Goal: Task Accomplishment & Management: Complete application form

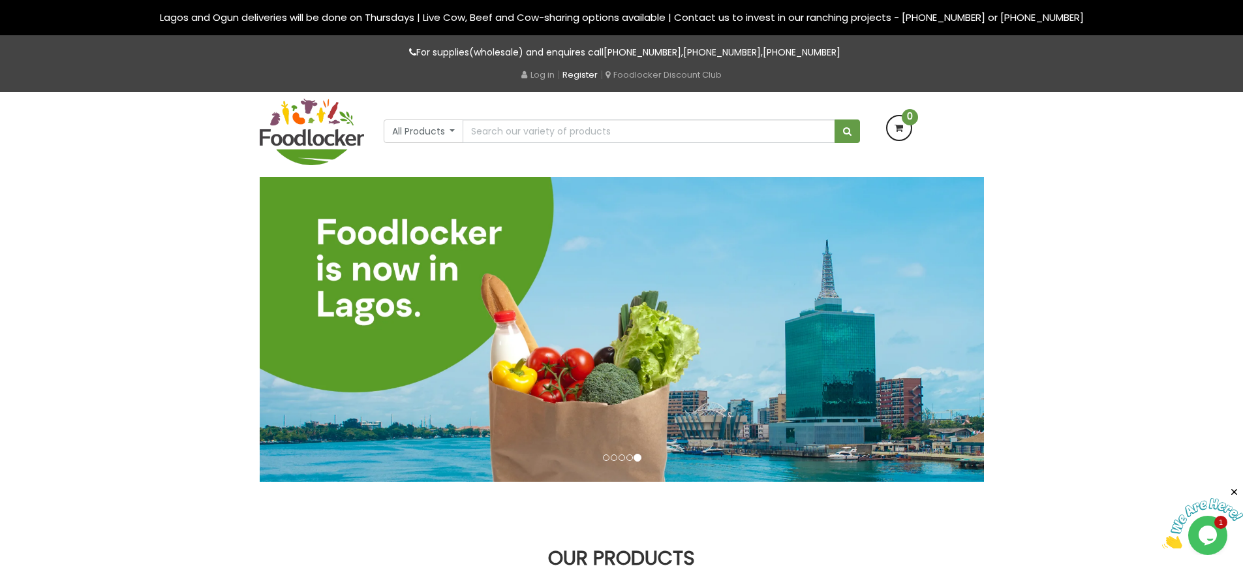
click at [584, 74] on link "Register" at bounding box center [579, 75] width 35 height 12
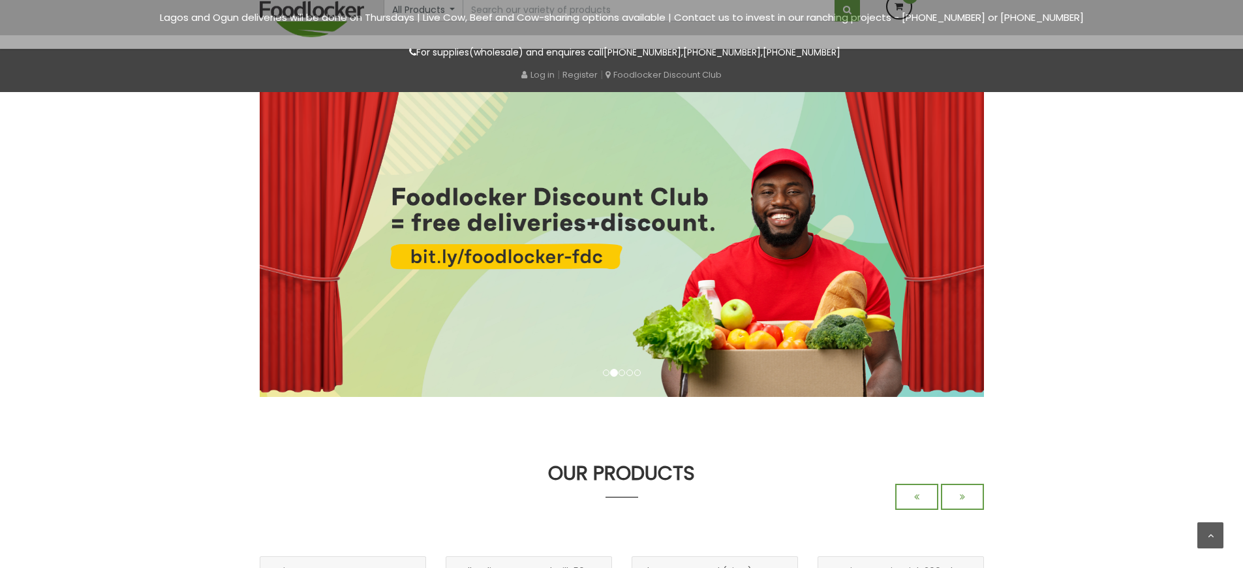
scroll to position [1413, 0]
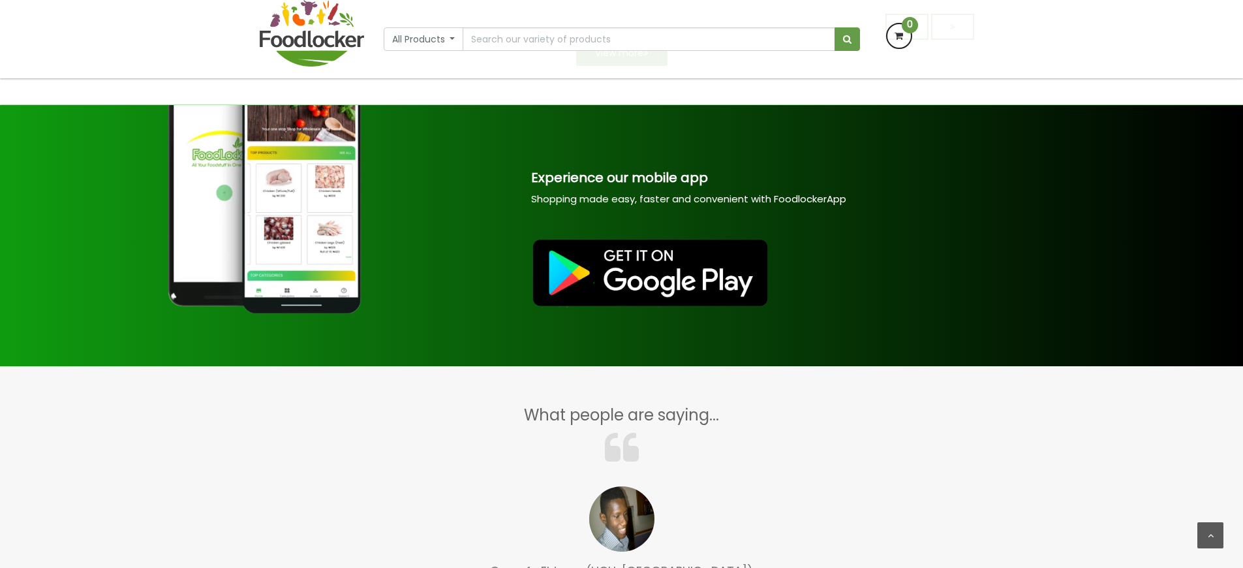
click at [584, 74] on div "All Products All Products Baby Food Baking Biscuit" at bounding box center [622, 39] width 744 height 78
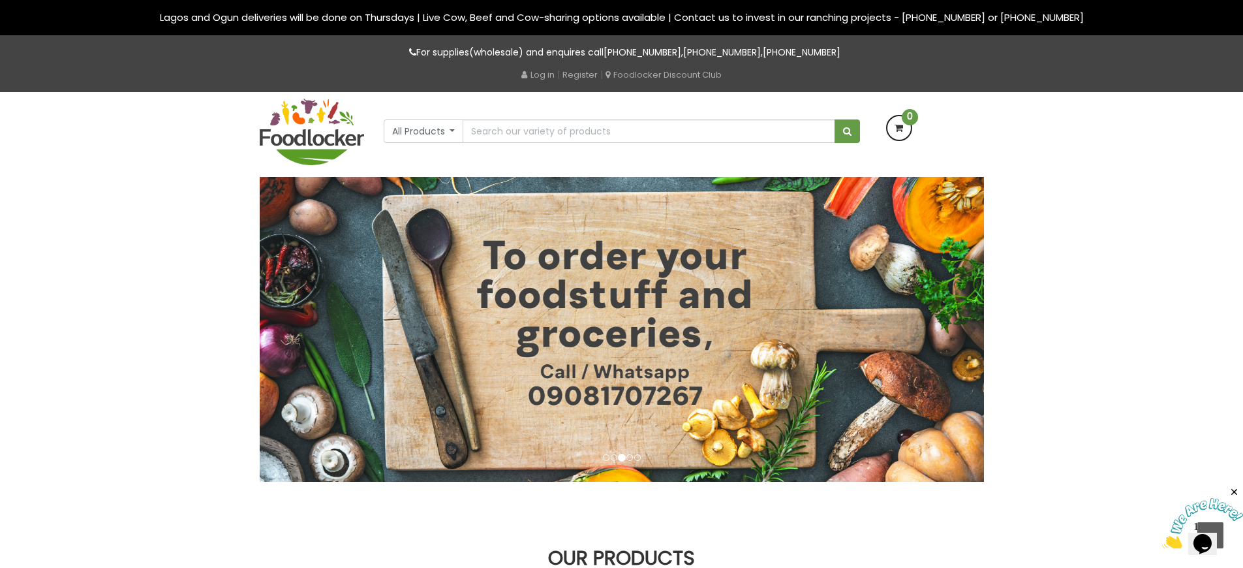
scroll to position [0, 0]
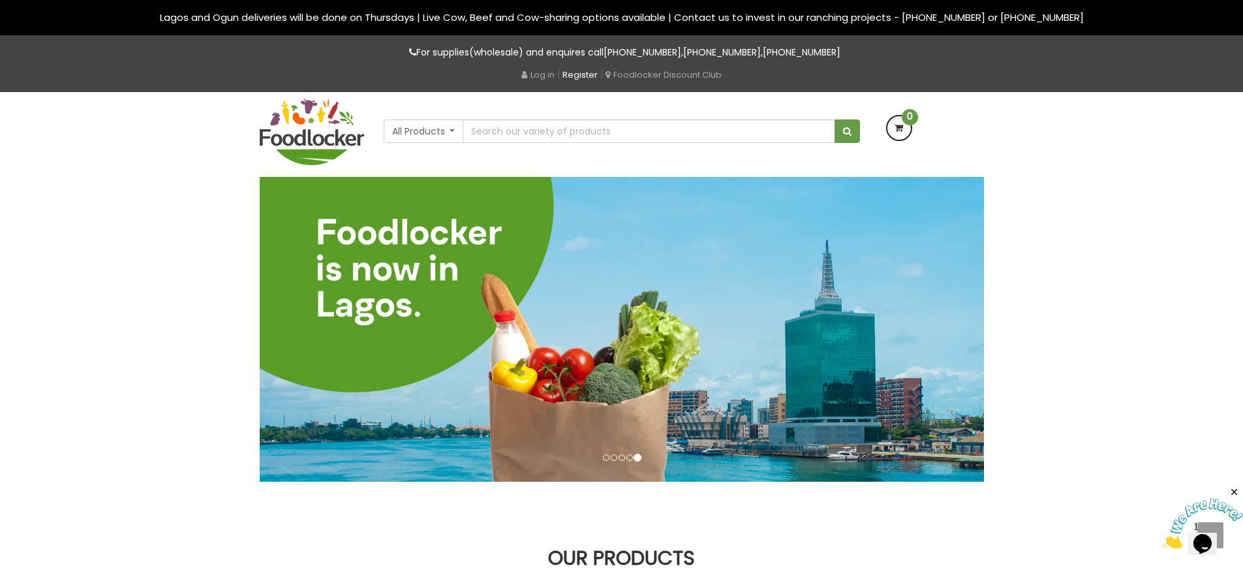
click at [584, 74] on link "Register" at bounding box center [579, 75] width 35 height 12
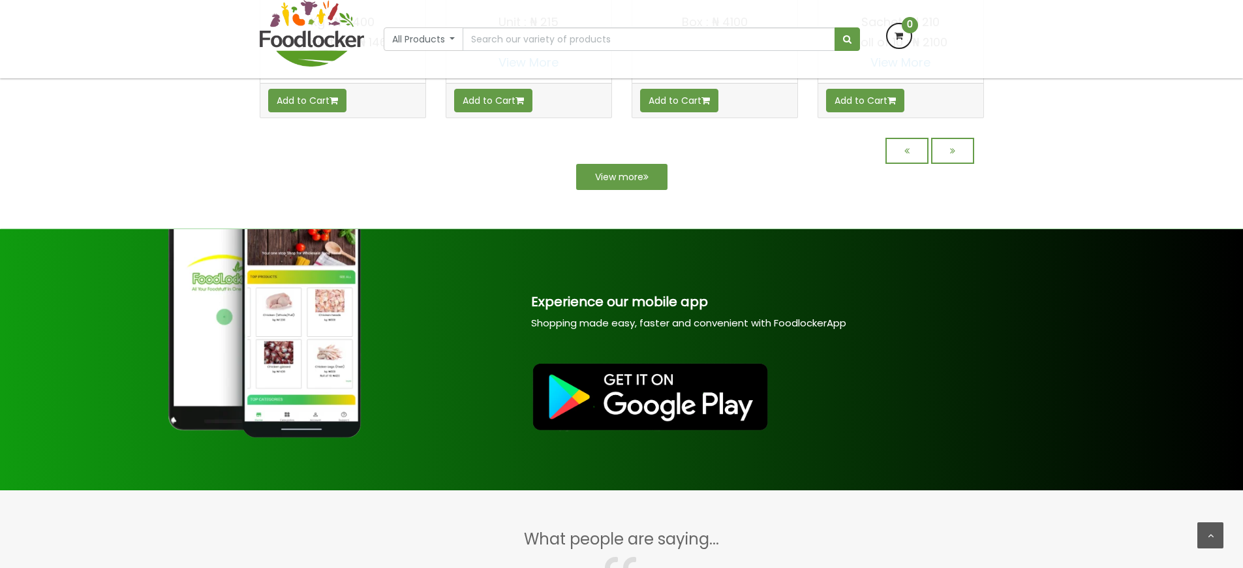
scroll to position [1495, 0]
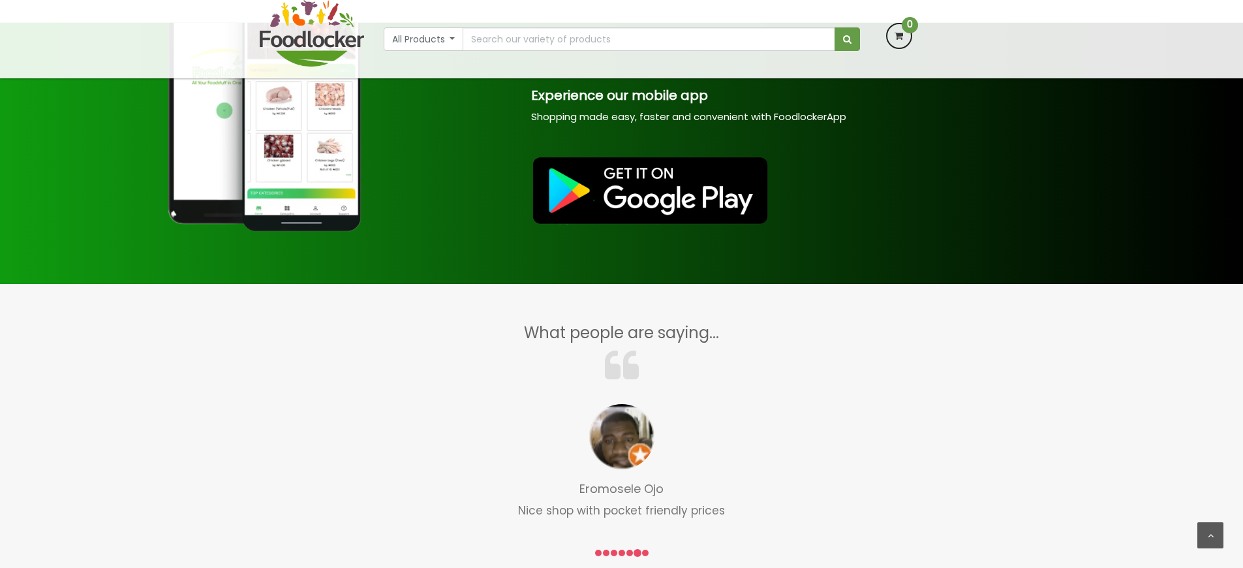
click at [584, 74] on div "All Products All Products Baby Food Baking Biscuit" at bounding box center [622, 39] width 744 height 78
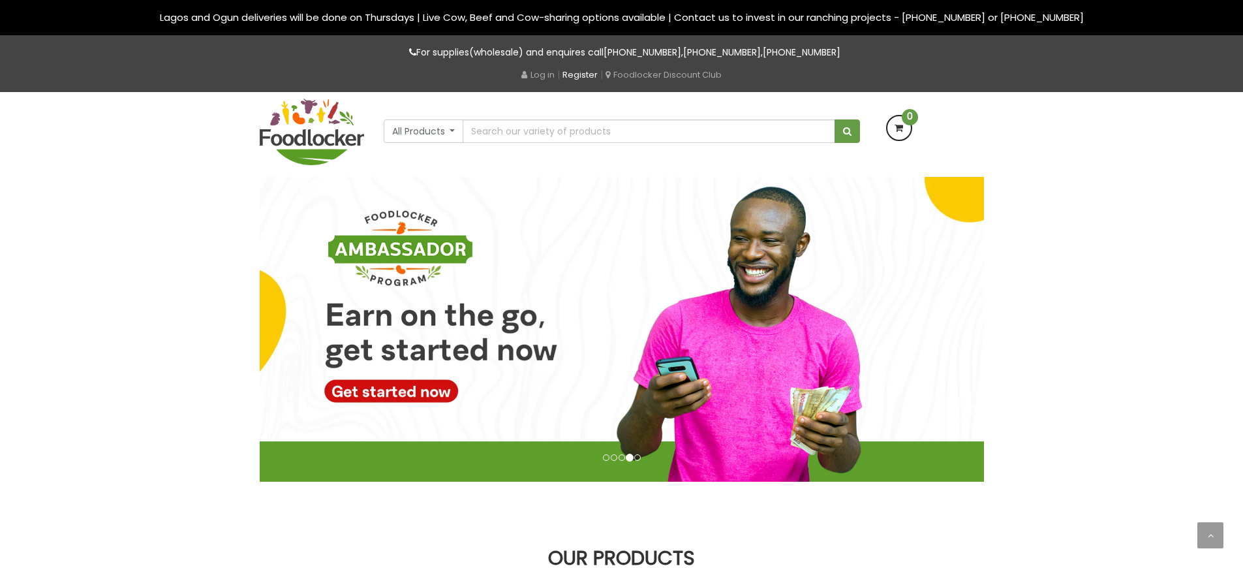
click at [584, 74] on link "Register" at bounding box center [579, 75] width 35 height 12
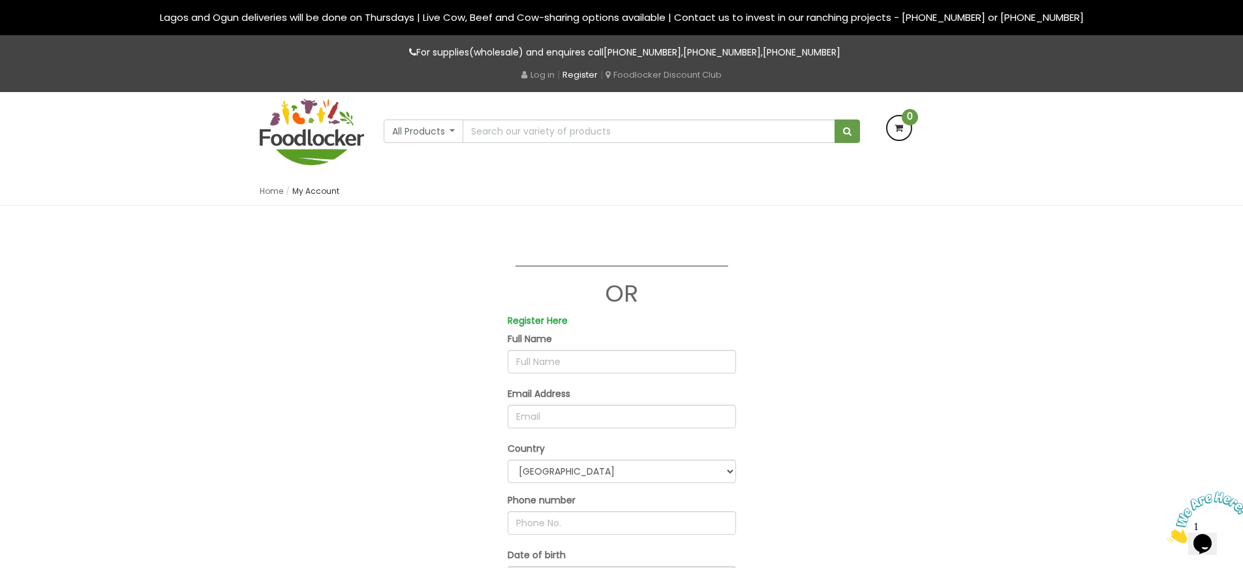
click at [585, 74] on link "Register" at bounding box center [579, 75] width 35 height 12
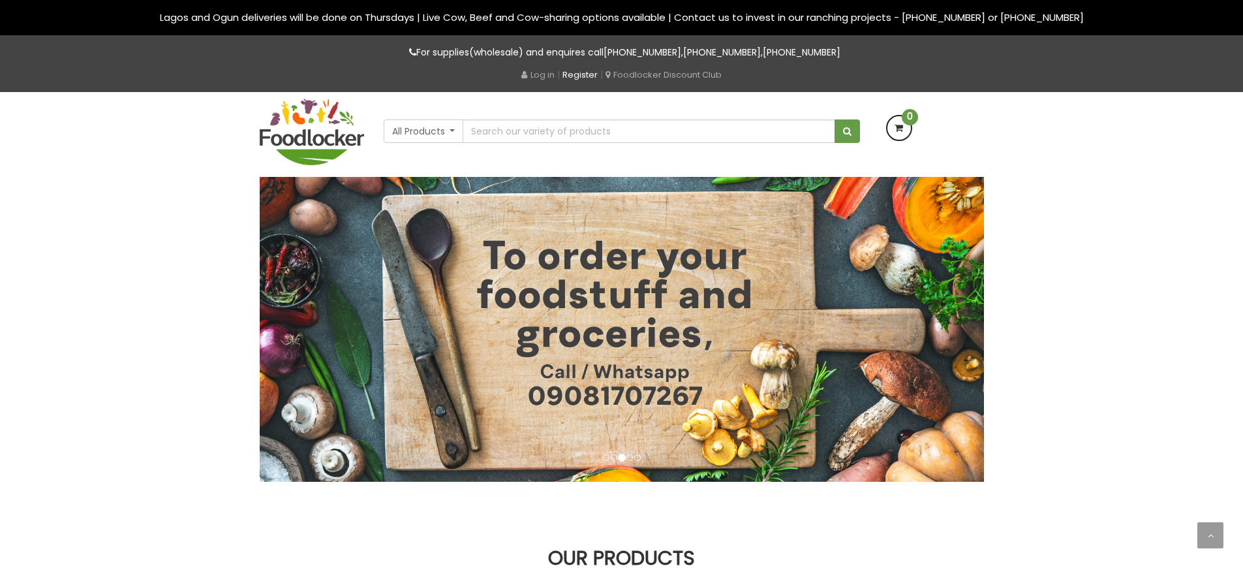
click at [584, 74] on link "Register" at bounding box center [579, 75] width 35 height 12
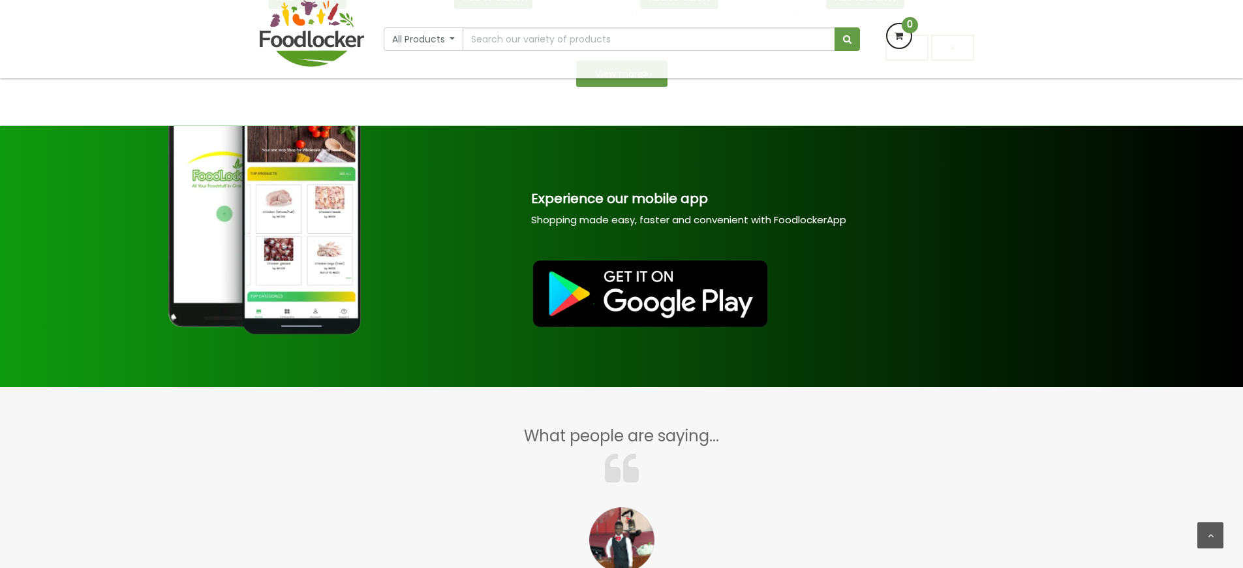
scroll to position [1392, 0]
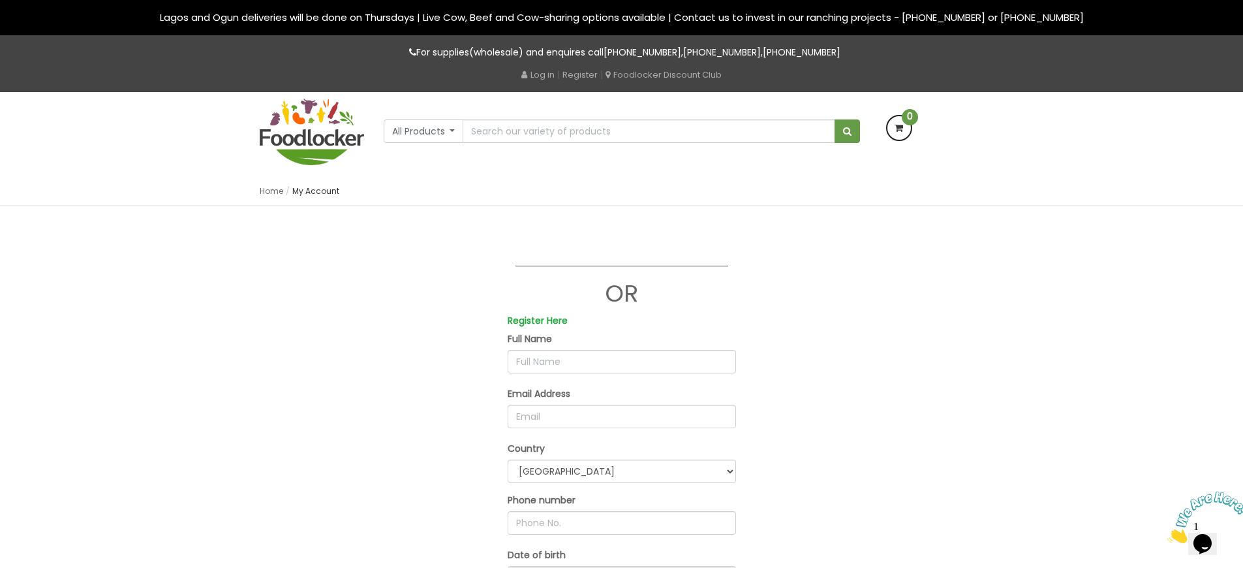
click at [537, 320] on label "Register Here" at bounding box center [538, 320] width 60 height 15
